Goal: Task Accomplishment & Management: Manage account settings

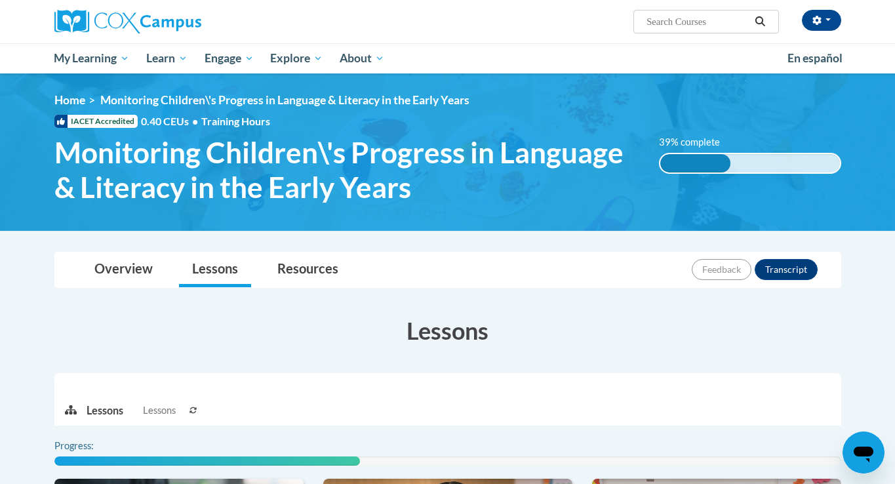
click at [596, 30] on div "Felicia Grubb (America/Chicago UTC-05:00) My Profile Inbox My Transcripts Log O…" at bounding box center [582, 16] width 538 height 33
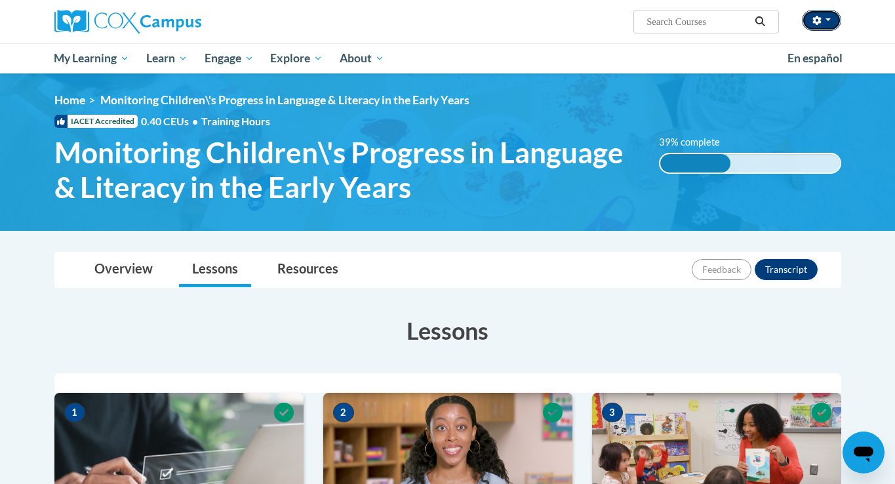
click at [833, 19] on button "button" at bounding box center [821, 20] width 39 height 21
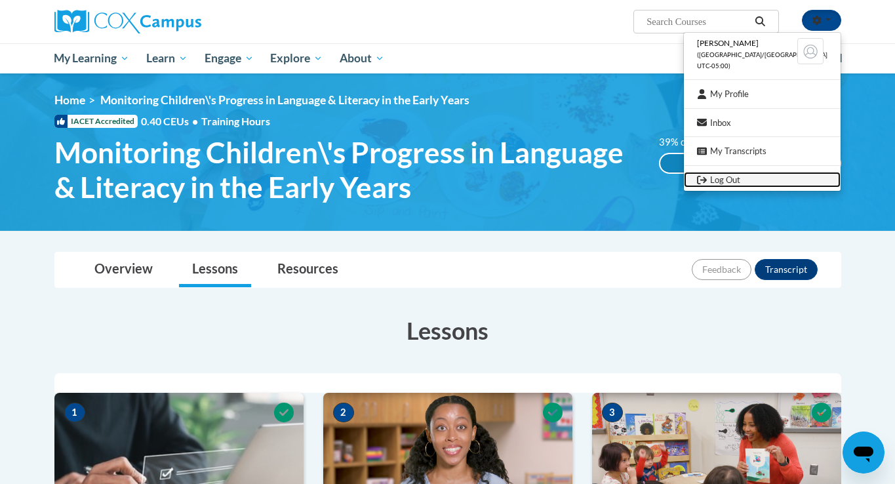
click at [756, 175] on link "Log Out" at bounding box center [762, 180] width 157 height 16
